Goal: Check status

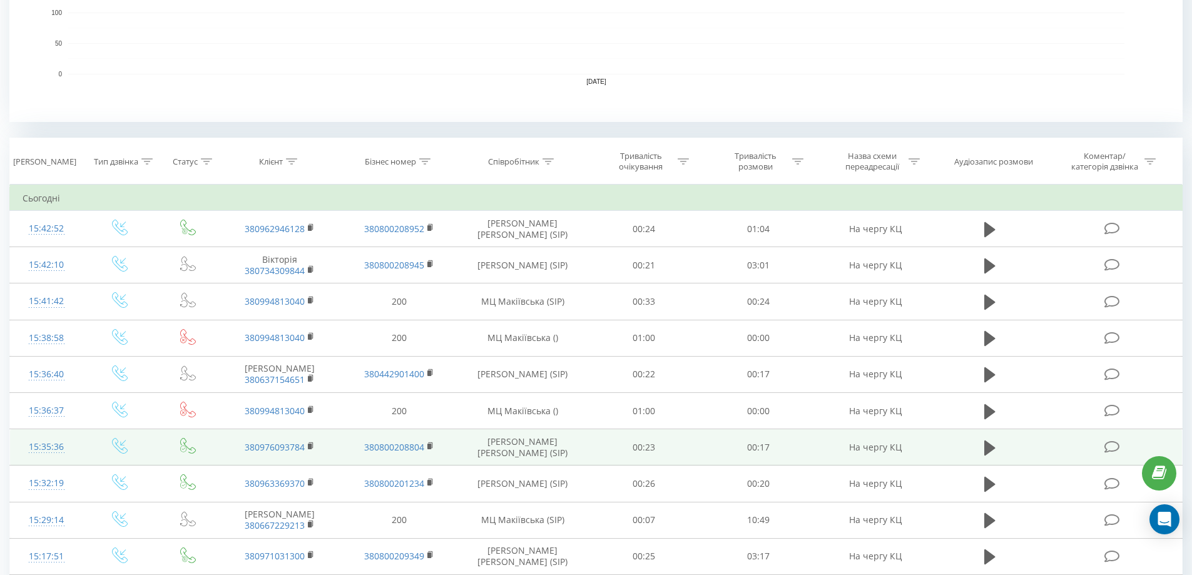
scroll to position [438, 0]
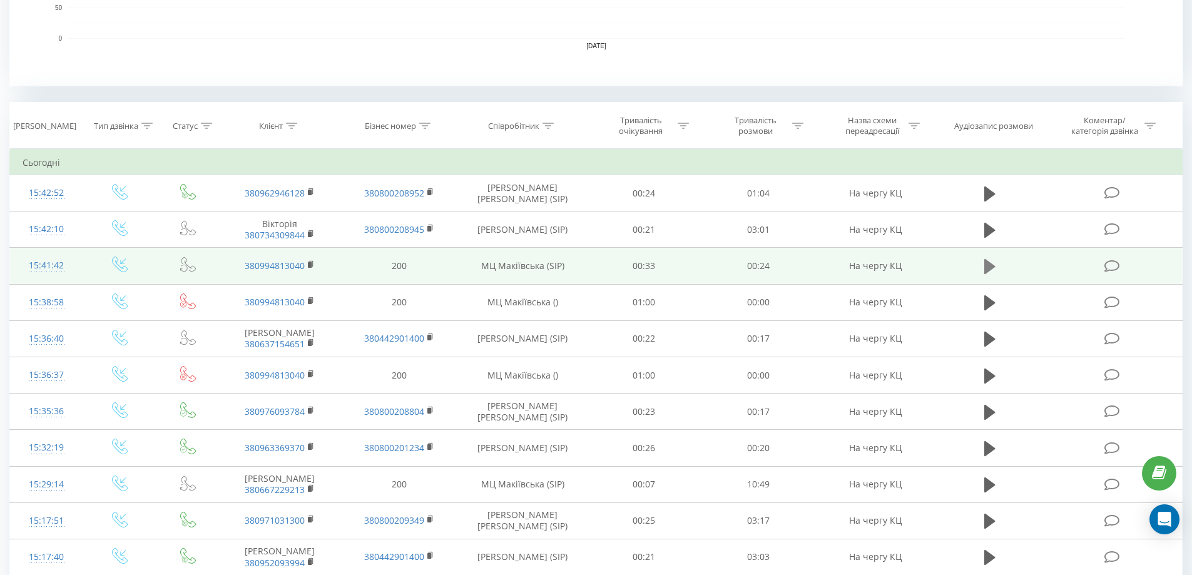
click at [997, 265] on button at bounding box center [989, 266] width 19 height 19
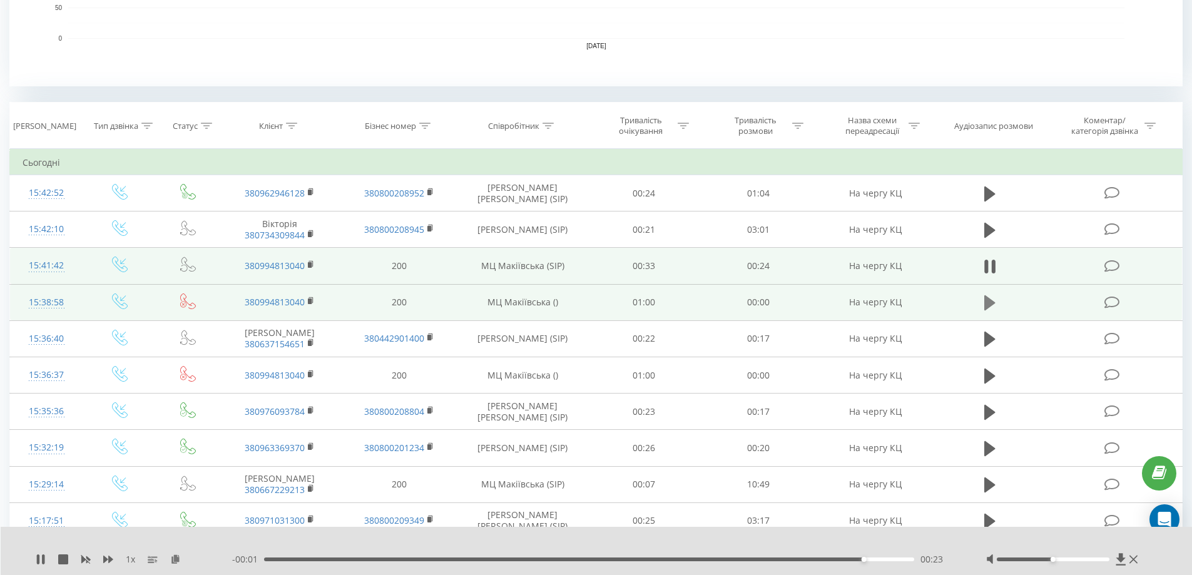
click at [990, 308] on icon at bounding box center [989, 303] width 11 height 18
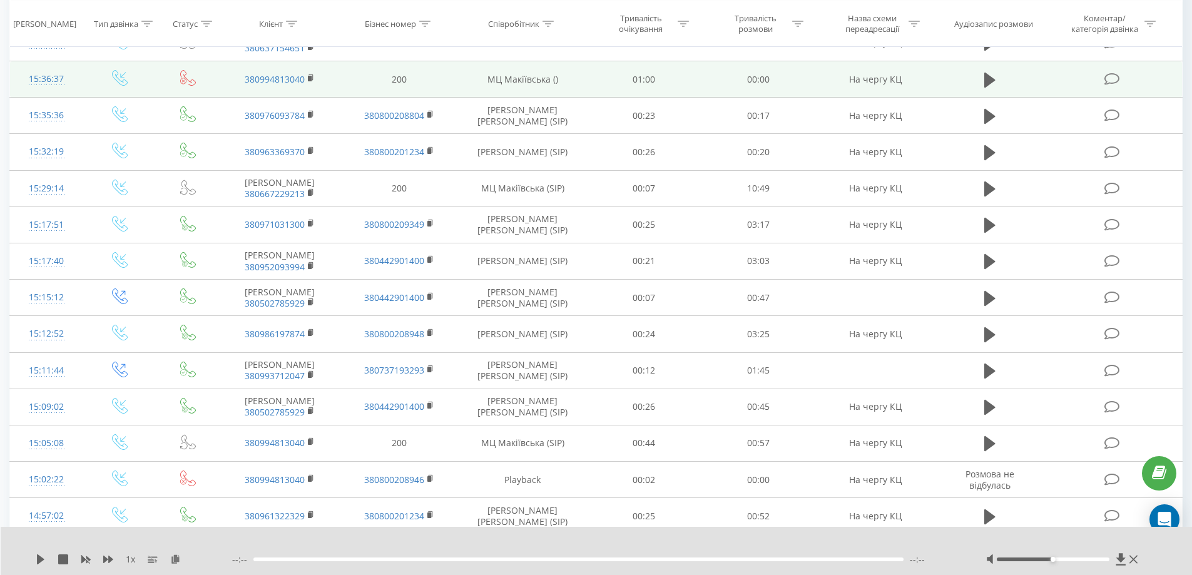
scroll to position [751, 0]
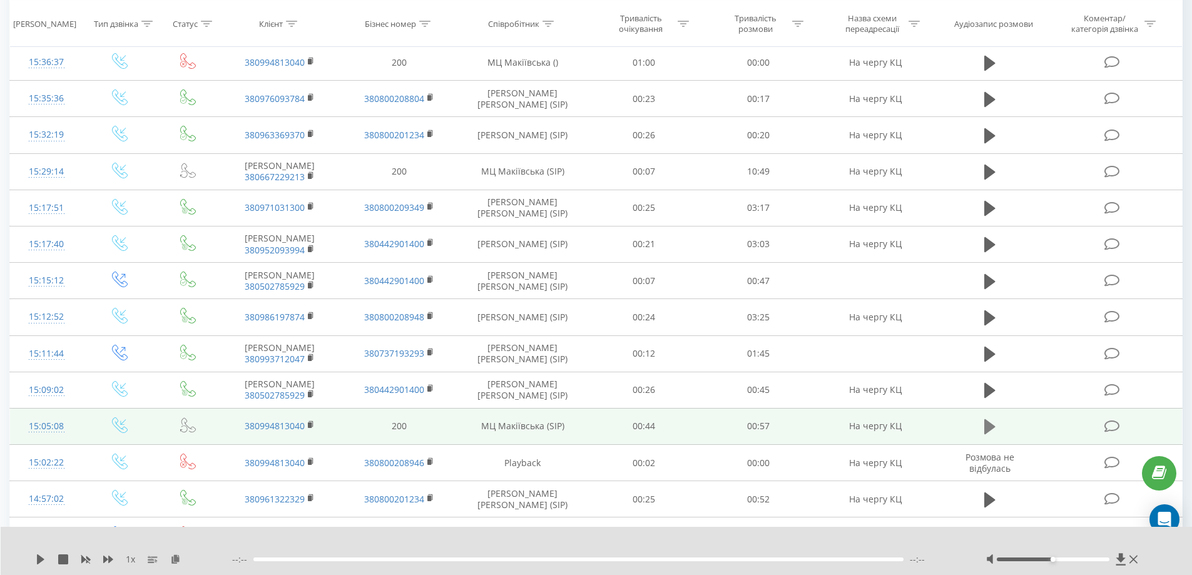
click at [992, 435] on icon at bounding box center [989, 427] width 11 height 18
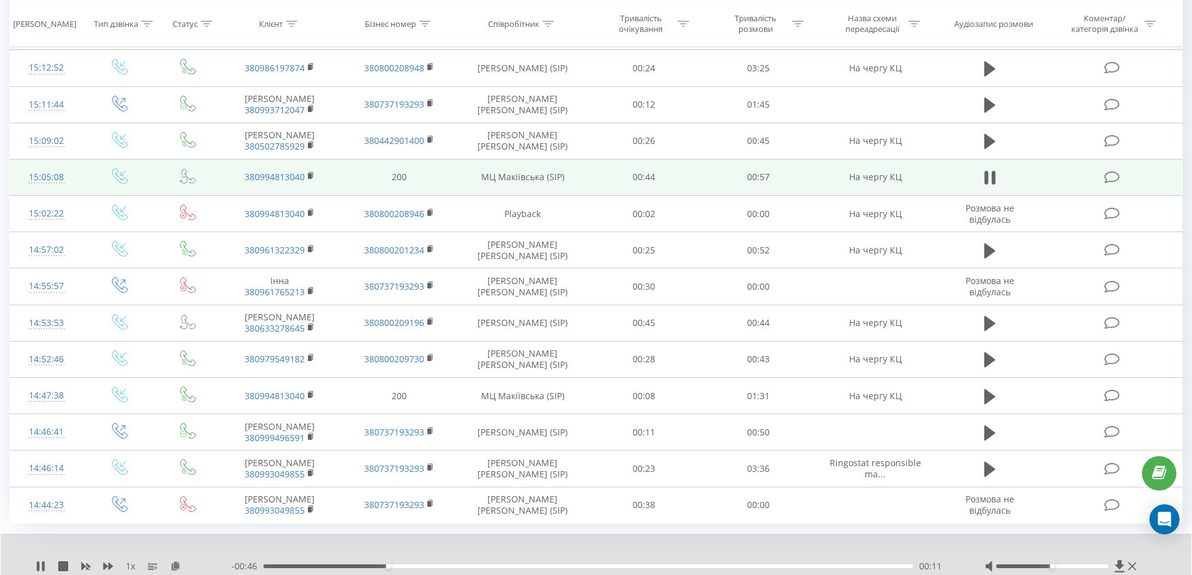
scroll to position [1001, 0]
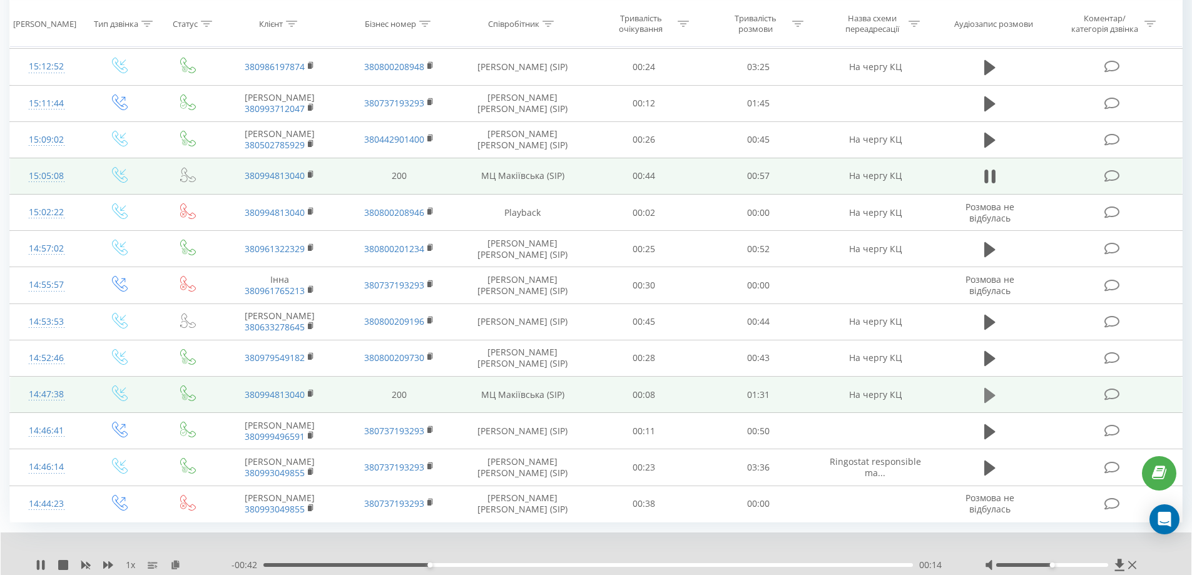
click at [990, 402] on icon at bounding box center [989, 394] width 11 height 15
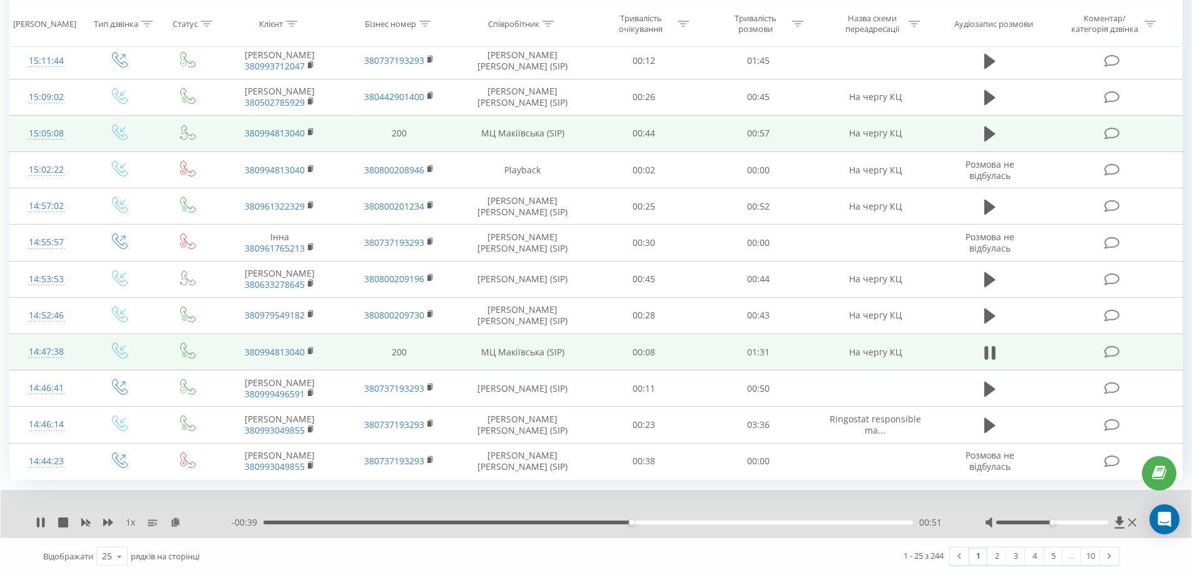
scroll to position [1063, 0]
click at [738, 524] on div "00:55" at bounding box center [587, 522] width 649 height 4
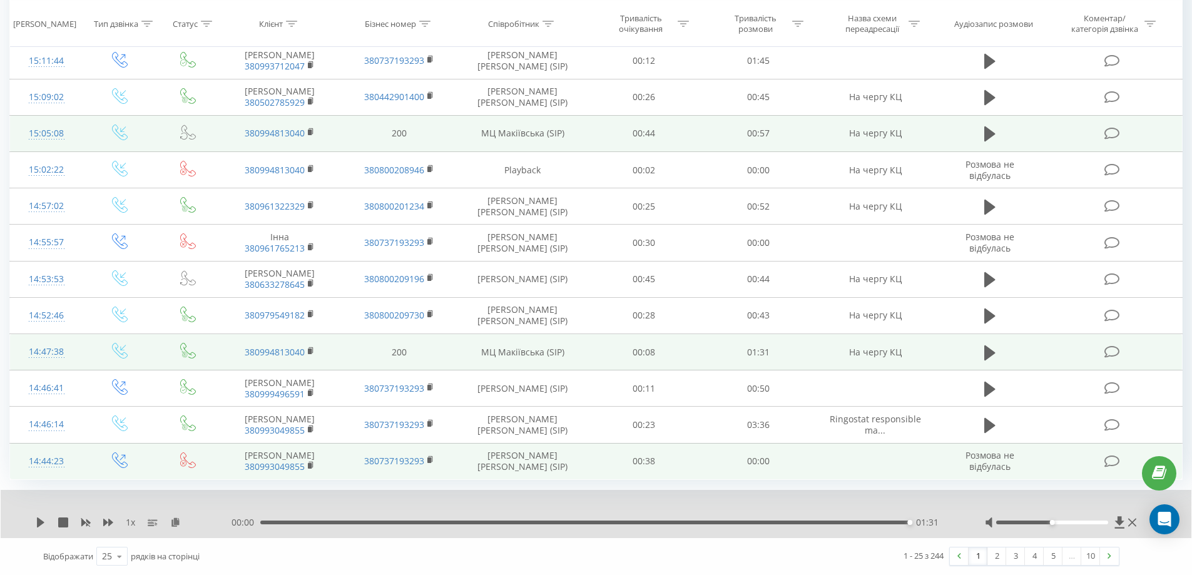
scroll to position [1072, 0]
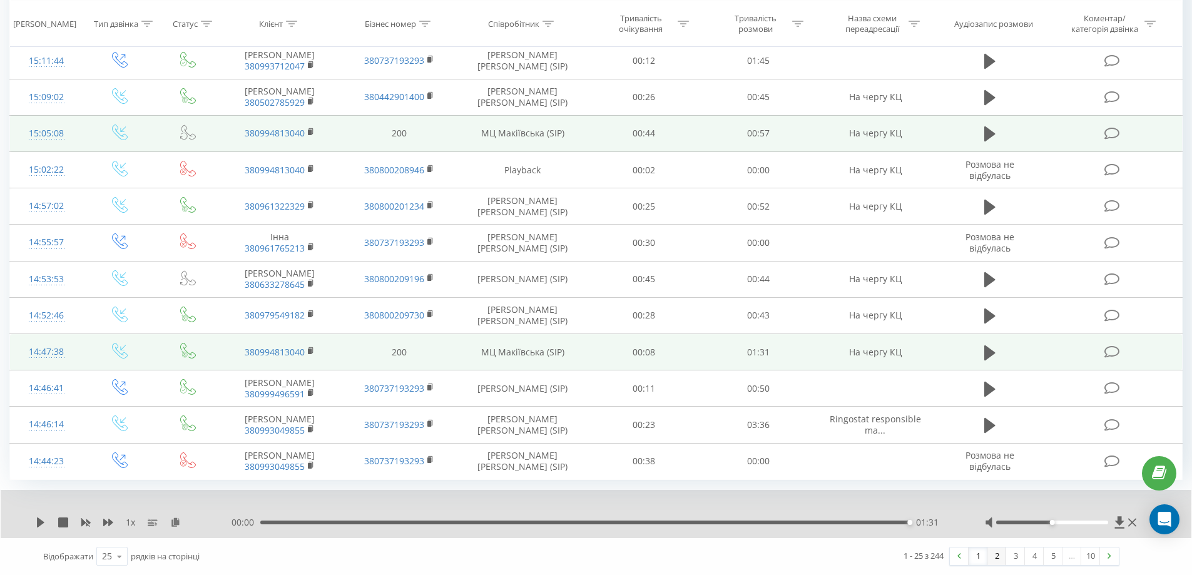
click at [998, 559] on link "2" at bounding box center [996, 556] width 19 height 18
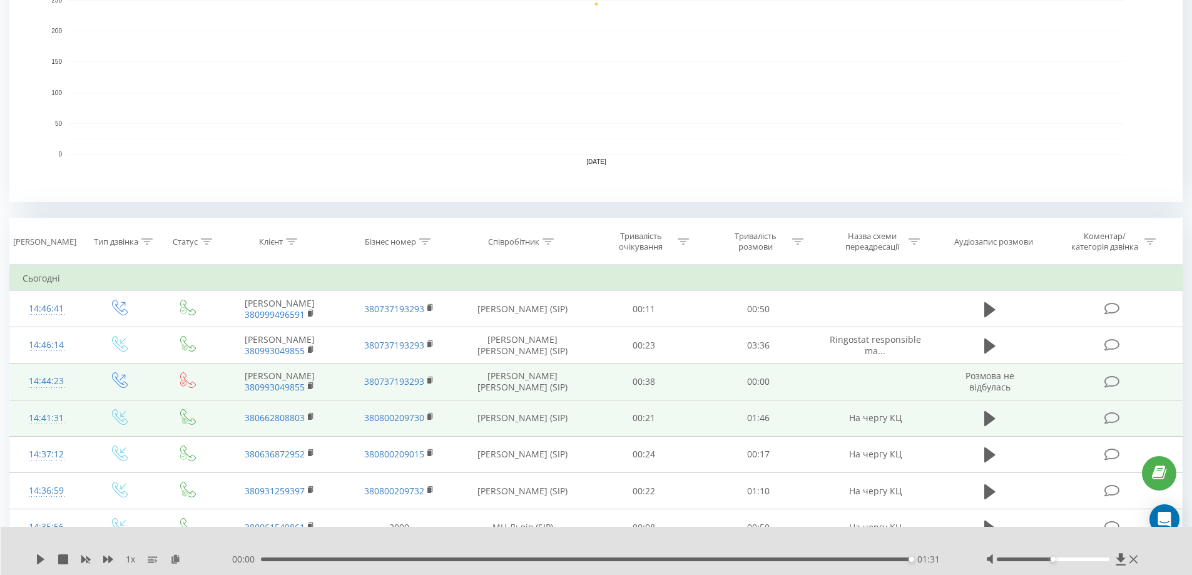
scroll to position [313, 0]
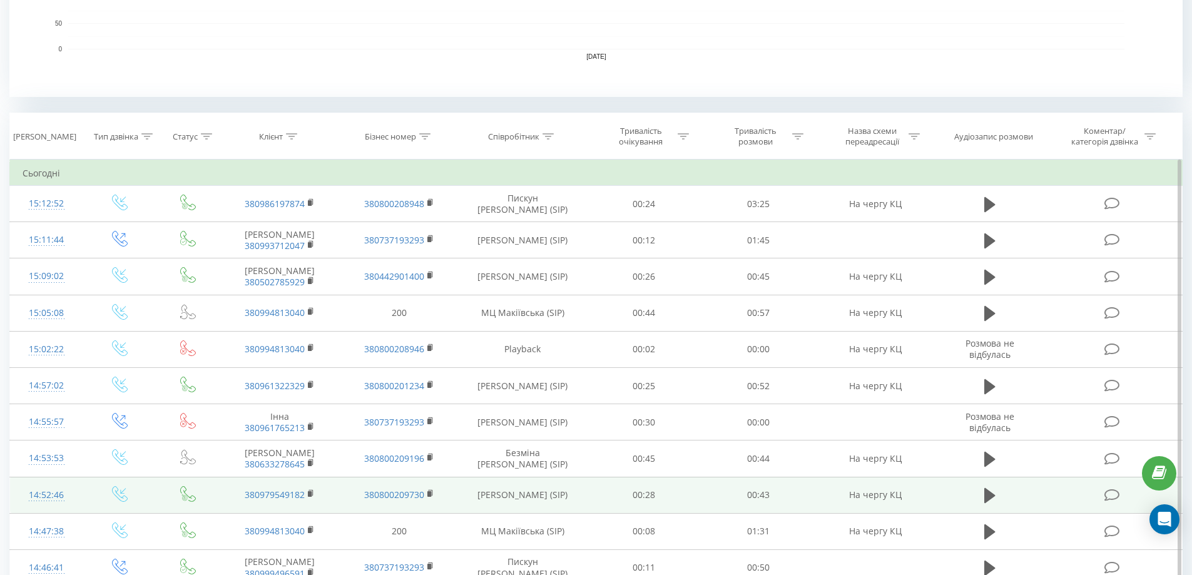
scroll to position [388, 0]
